Goal: Information Seeking & Learning: Understand process/instructions

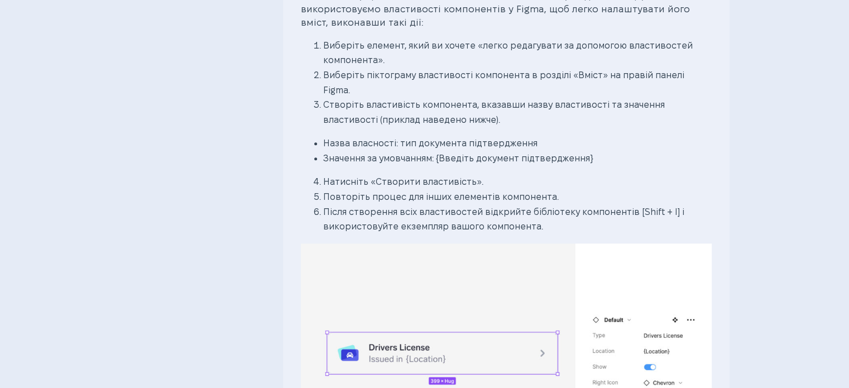
scroll to position [1228, 0]
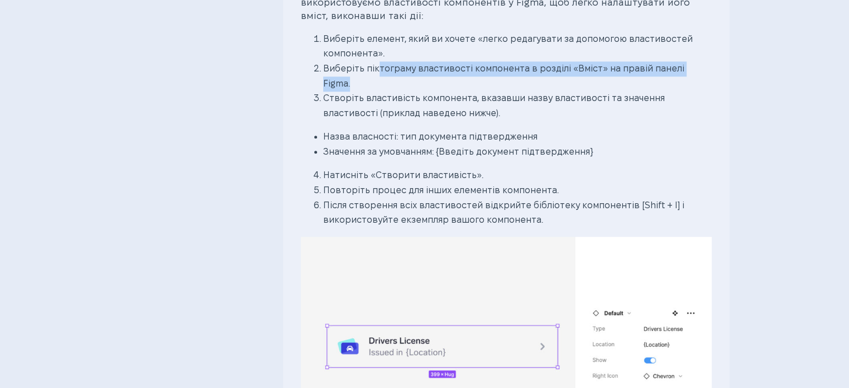
drag, startPoint x: 381, startPoint y: 68, endPoint x: 726, endPoint y: 62, distance: 345.0
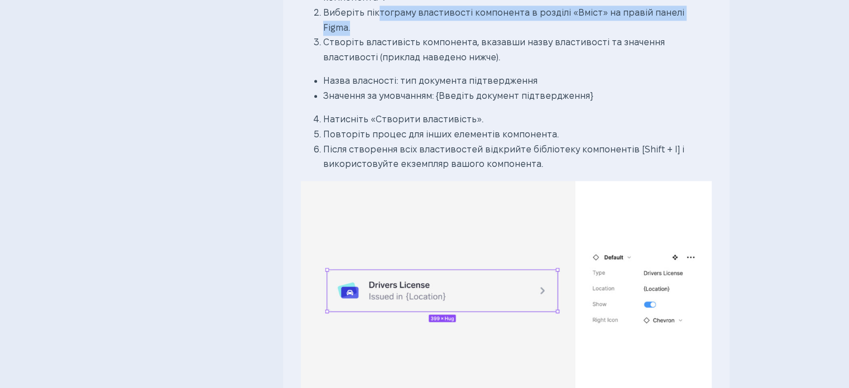
scroll to position [1172, 0]
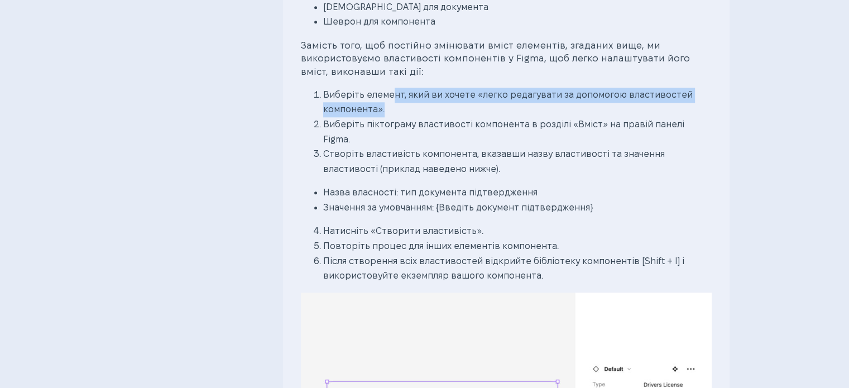
drag, startPoint x: 395, startPoint y: 93, endPoint x: 678, endPoint y: 113, distance: 284.3
click at [678, 113] on li "Виберіть елемент, який ви хочете «легко редагувати за допомогою властивостей ко…" at bounding box center [517, 103] width 389 height 30
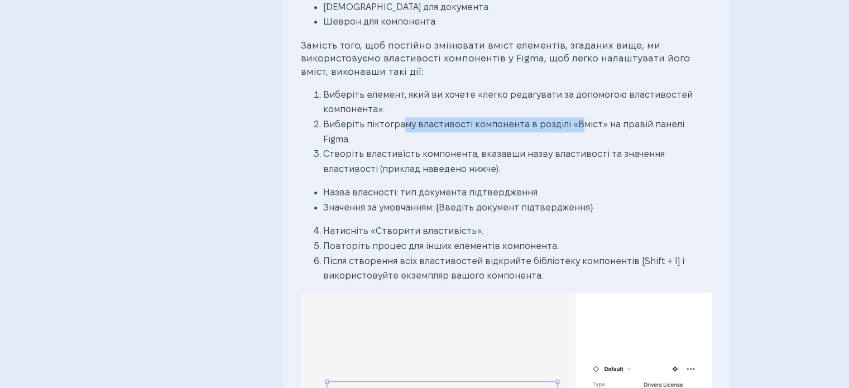
drag, startPoint x: 403, startPoint y: 122, endPoint x: 581, endPoint y: 123, distance: 177.5
click at [581, 123] on li "Виберіть піктограму властивості компонента в розділі «Вміст» на правій панелі F…" at bounding box center [517, 132] width 389 height 30
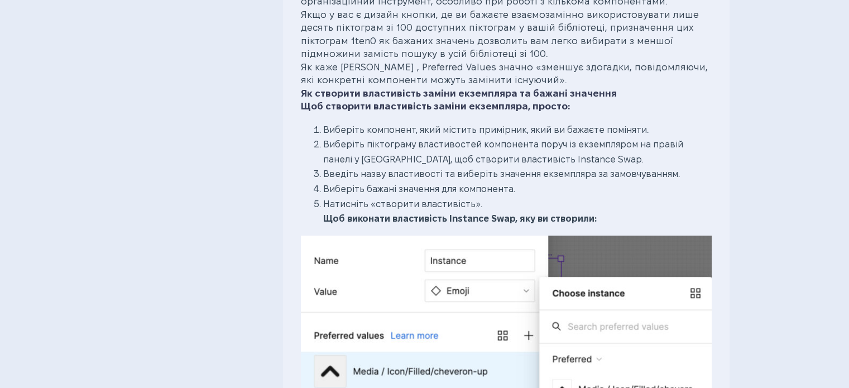
scroll to position [4745, 0]
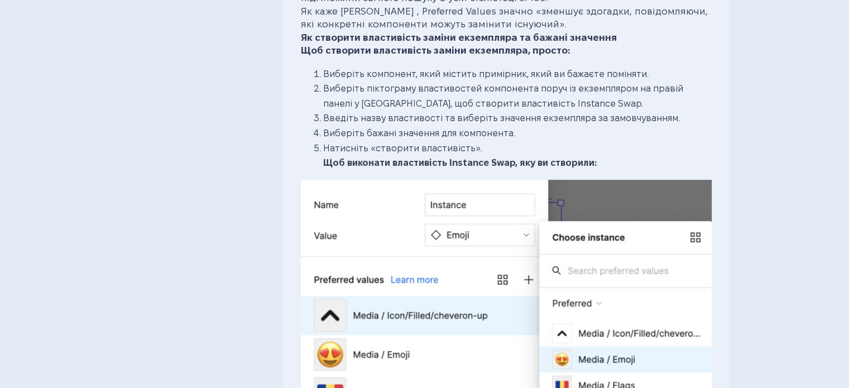
click at [438, 111] on li "Введіть назву властивості та виберіть значення екземпляра за замовчуванням." at bounding box center [517, 118] width 389 height 15
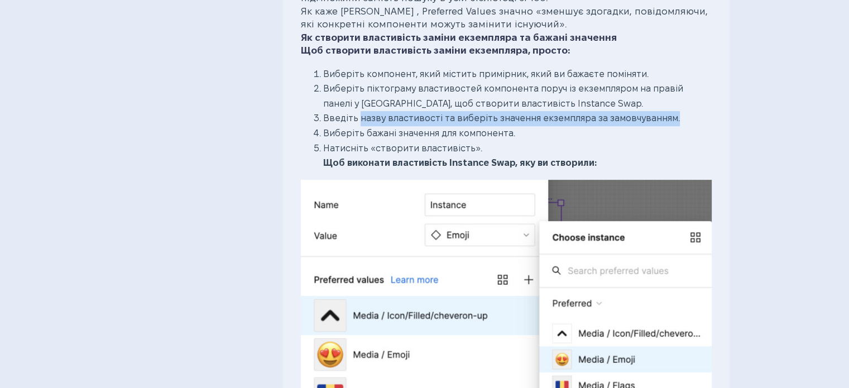
drag, startPoint x: 357, startPoint y: 64, endPoint x: 701, endPoint y: 63, distance: 343.9
click at [701, 111] on li "Введіть назву властивості та виберіть значення екземпляра за замовчуванням." at bounding box center [517, 118] width 389 height 15
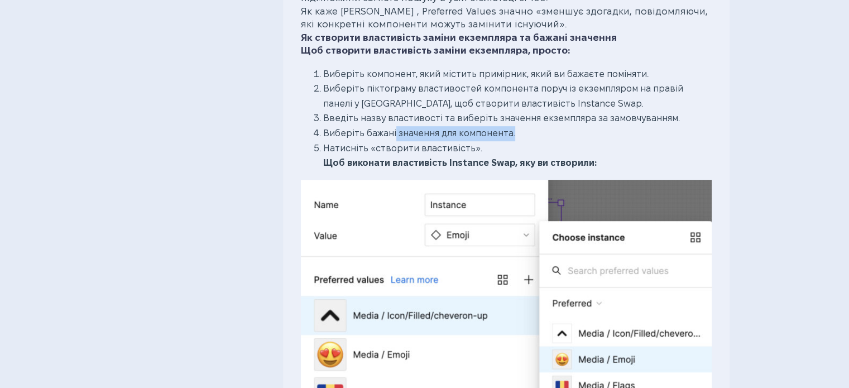
drag, startPoint x: 396, startPoint y: 80, endPoint x: 544, endPoint y: 80, distance: 148.5
click at [544, 126] on li "Виберіть бажані значення для компонента." at bounding box center [517, 133] width 389 height 15
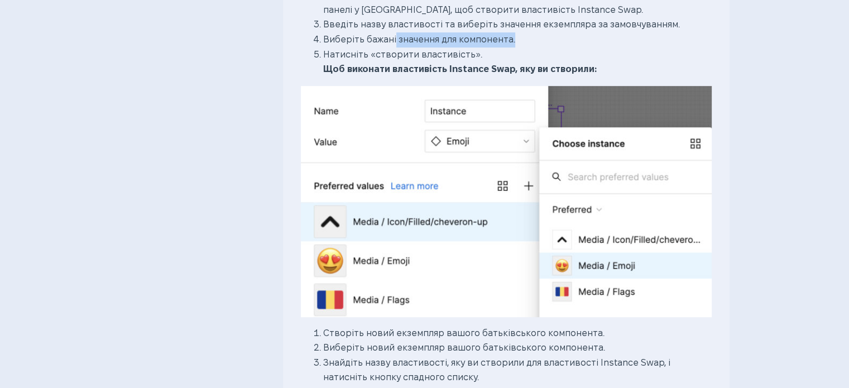
scroll to position [4856, 0]
